Goal: Register for event/course

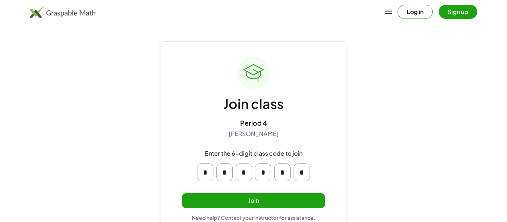
click at [320, 198] on button "Join" at bounding box center [253, 200] width 143 height 15
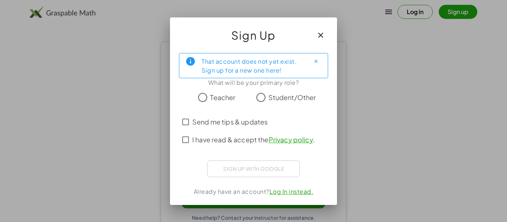
click at [321, 33] on icon "button" at bounding box center [320, 35] width 9 height 9
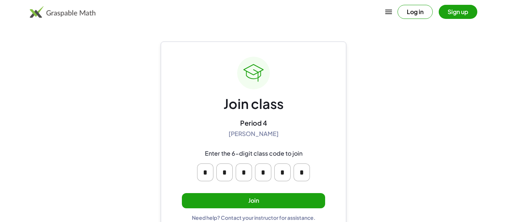
scroll to position [14, 0]
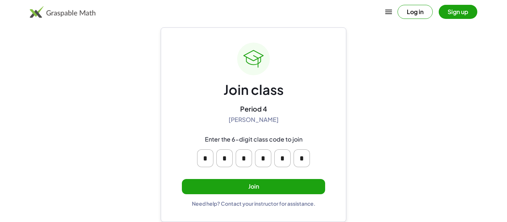
click at [306, 159] on input "*" at bounding box center [301, 159] width 16 height 18
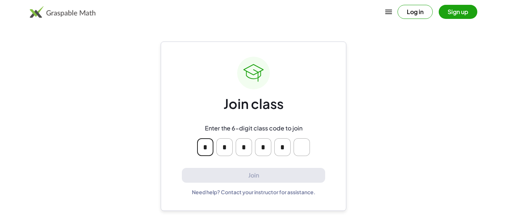
scroll to position [0, 0]
type input "*"
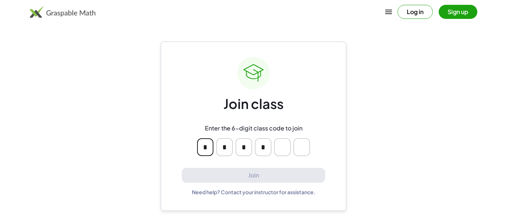
type input "*"
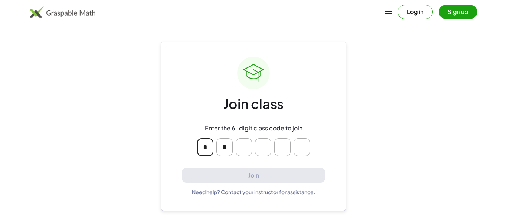
type input "*"
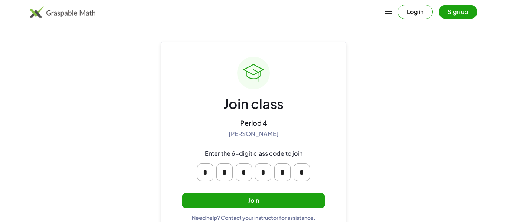
scroll to position [14, 0]
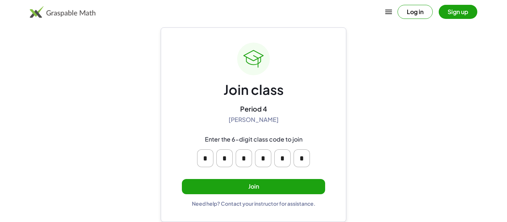
click at [256, 191] on button "Join" at bounding box center [253, 186] width 143 height 15
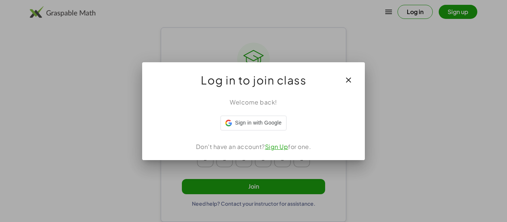
scroll to position [0, 0]
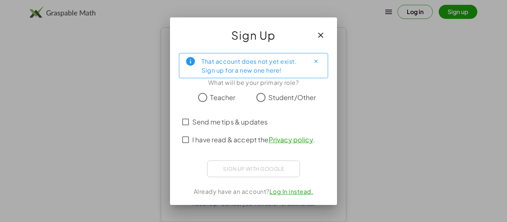
click at [322, 28] on button "button" at bounding box center [321, 35] width 18 height 18
